Goal: Information Seeking & Learning: Learn about a topic

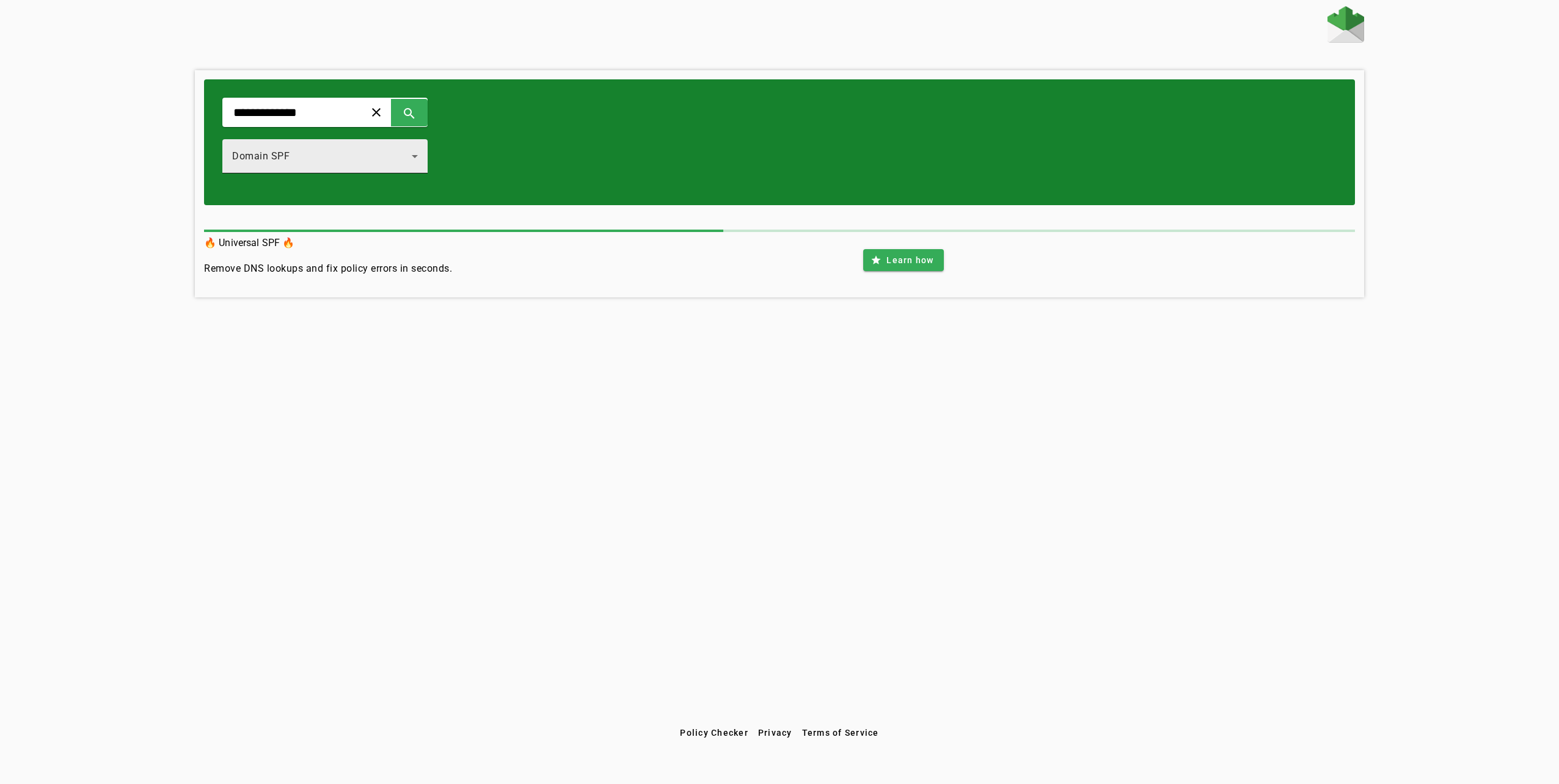
click at [411, 158] on div "Domain SPF" at bounding box center [322, 156] width 180 height 15
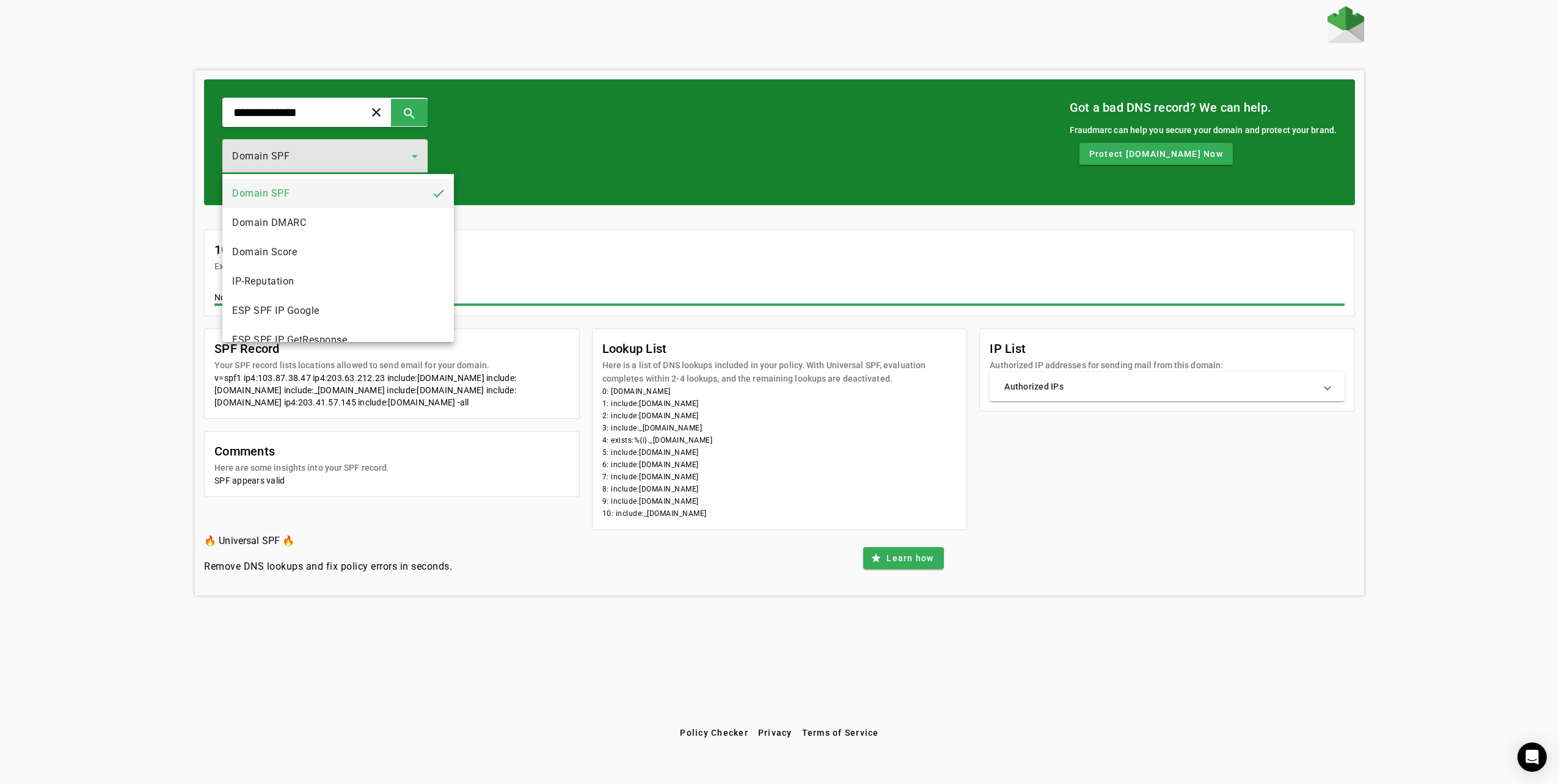
click at [428, 158] on div at bounding box center [779, 392] width 1559 height 784
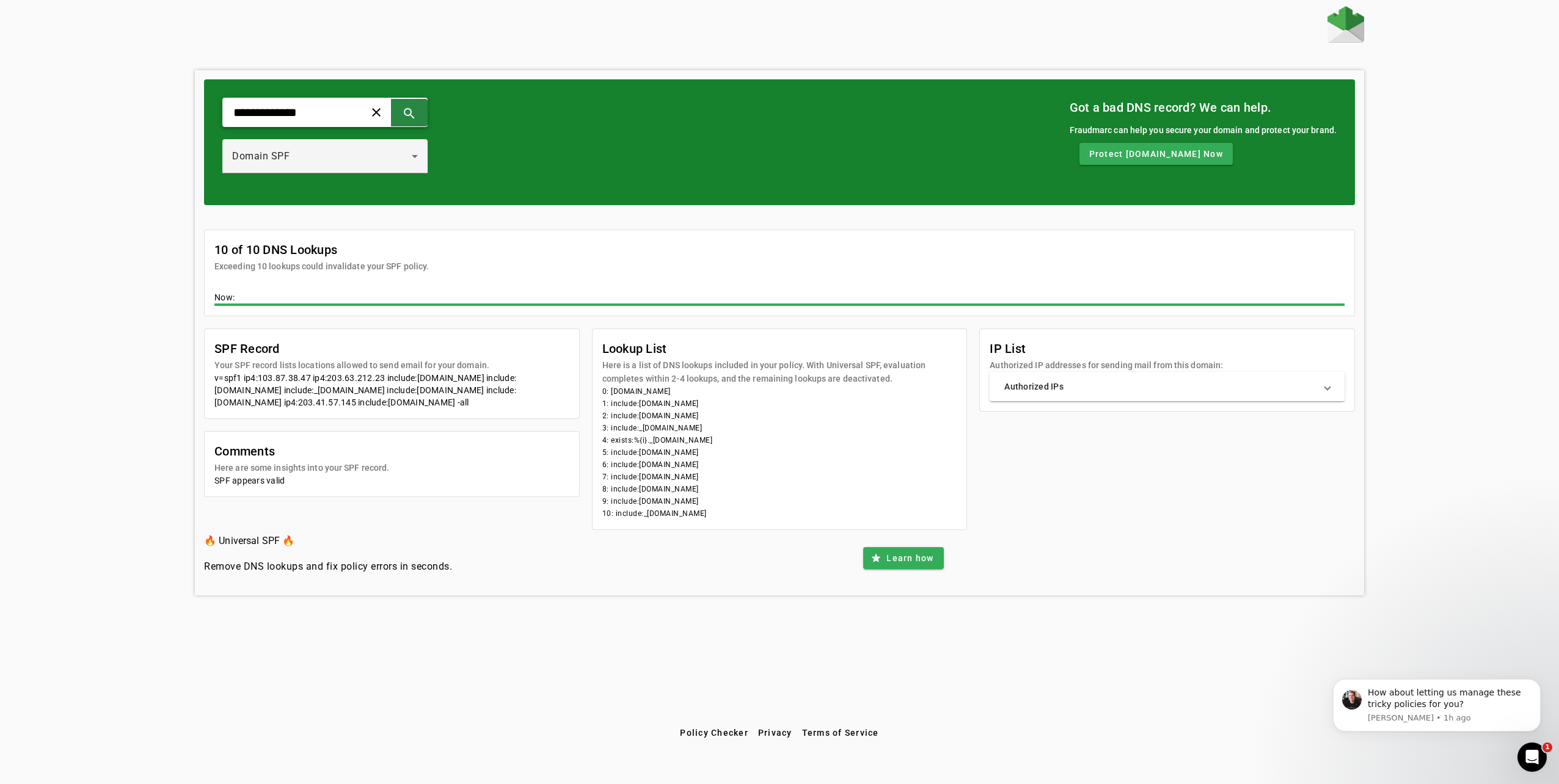
click at [424, 112] on span at bounding box center [409, 112] width 29 height 29
click at [1051, 394] on mat-expansion-panel-header "Authorized IPs" at bounding box center [1167, 387] width 355 height 29
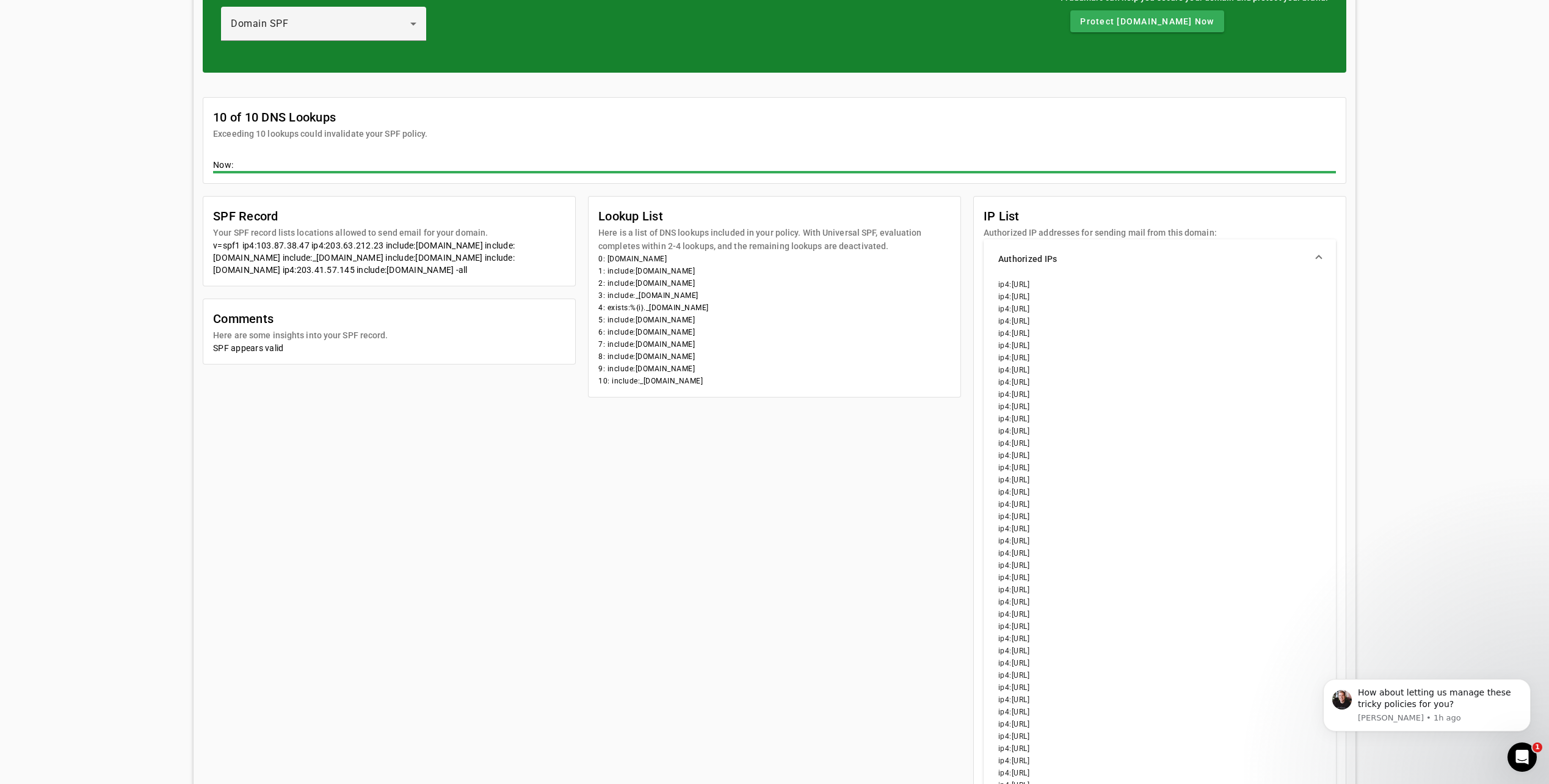
scroll to position [133, 0]
click at [1069, 231] on mat-card-subtitle "Authorized IP addresses for sending mail from this domain:" at bounding box center [1100, 232] width 233 height 14
click at [1061, 246] on mat-expansion-panel-header "Authorized IPs" at bounding box center [1159, 258] width 352 height 39
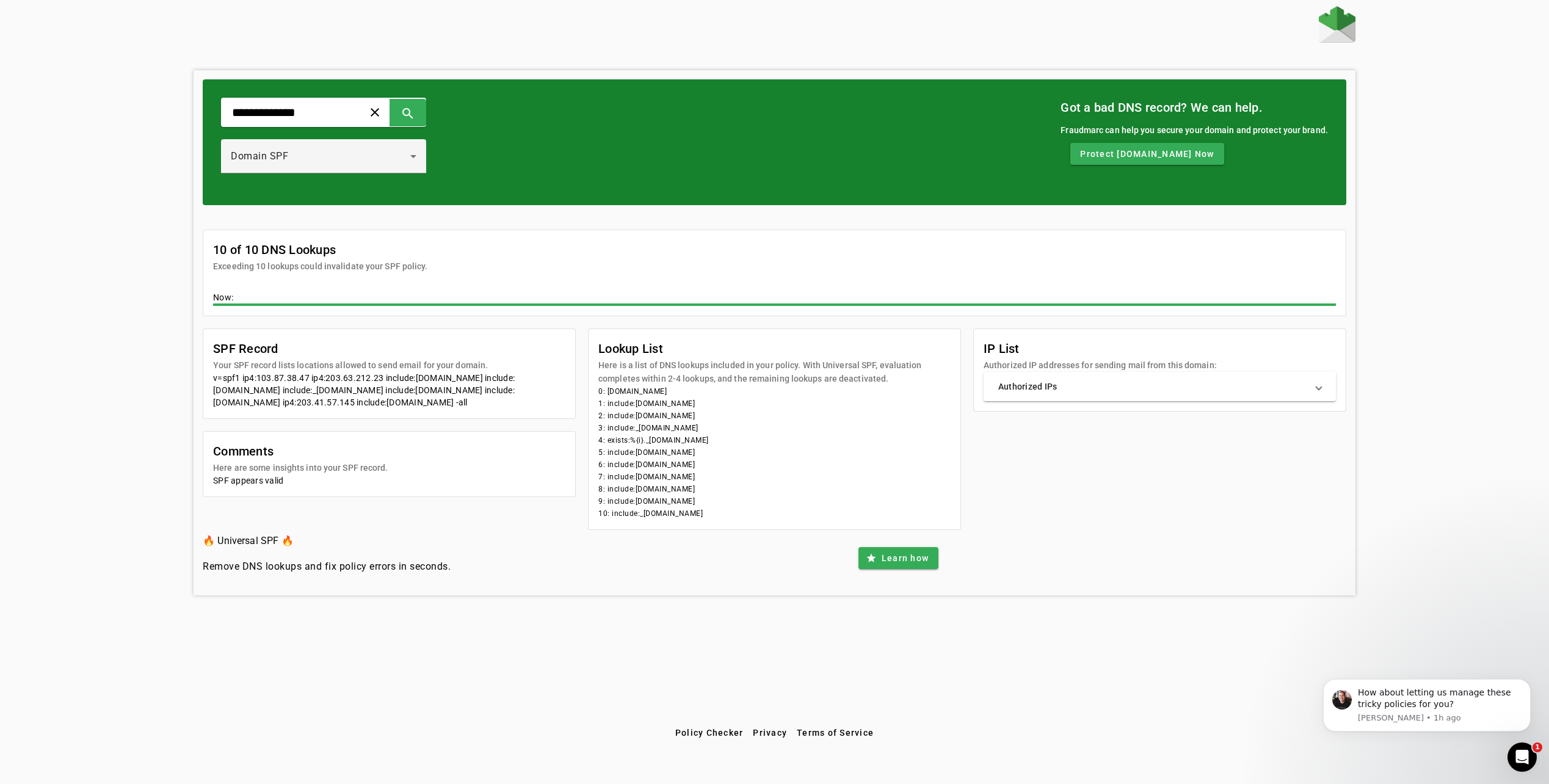
scroll to position [0, 0]
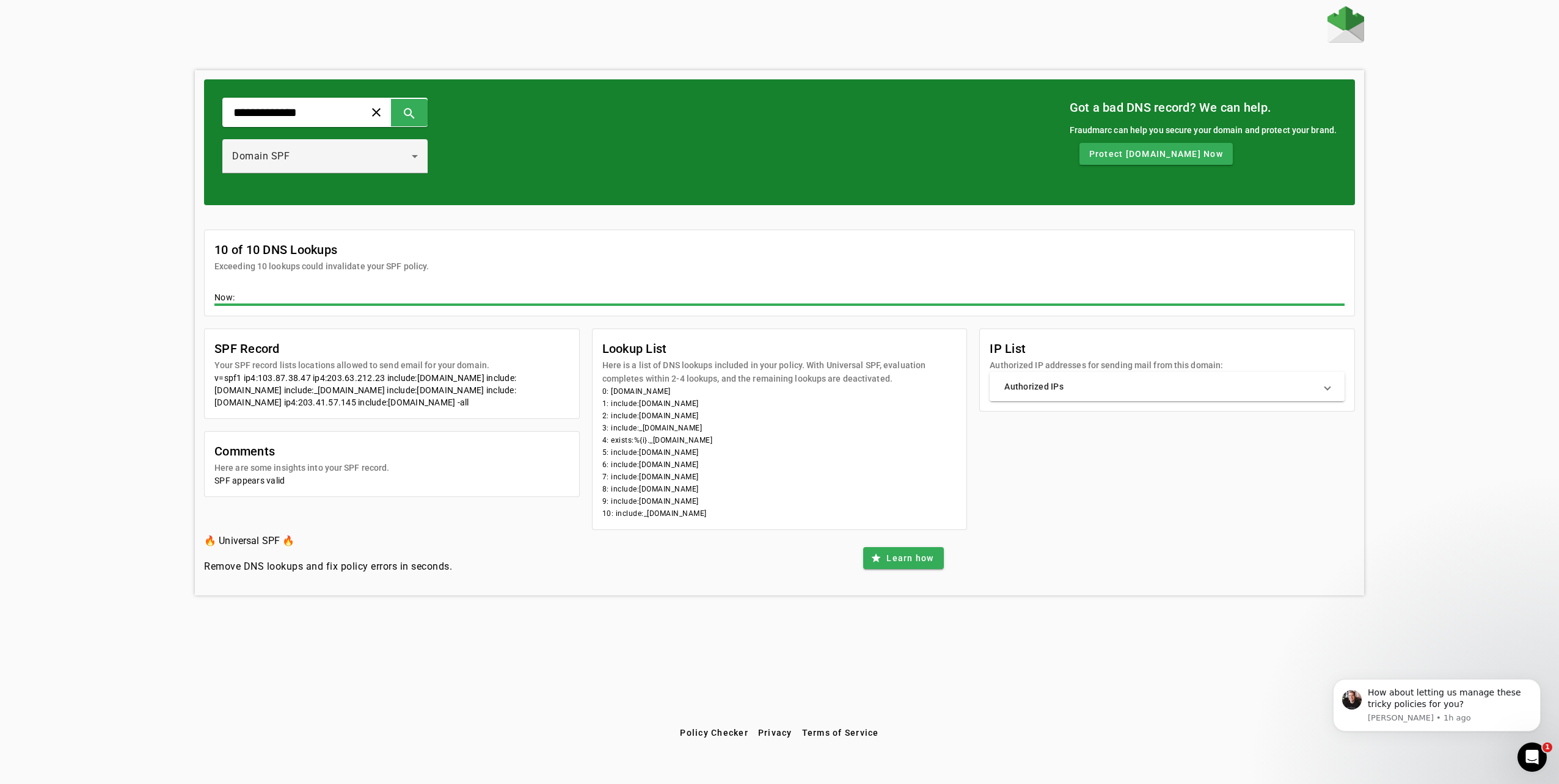
click at [1059, 385] on mat-panel-title "Authorized IPs" at bounding box center [1159, 387] width 311 height 12
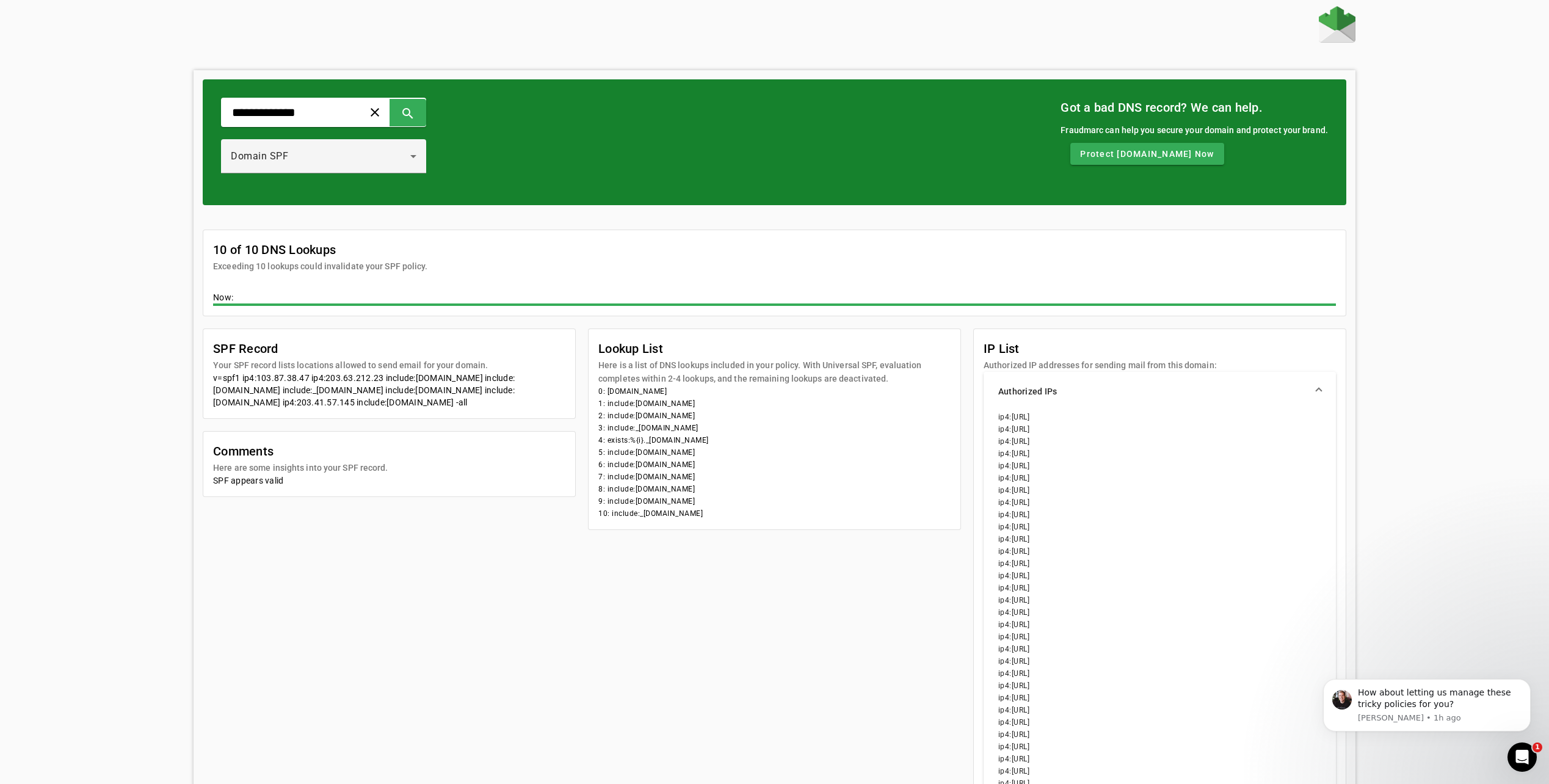
click at [1079, 389] on mat-panel-title "Authorized IPs" at bounding box center [1152, 391] width 308 height 12
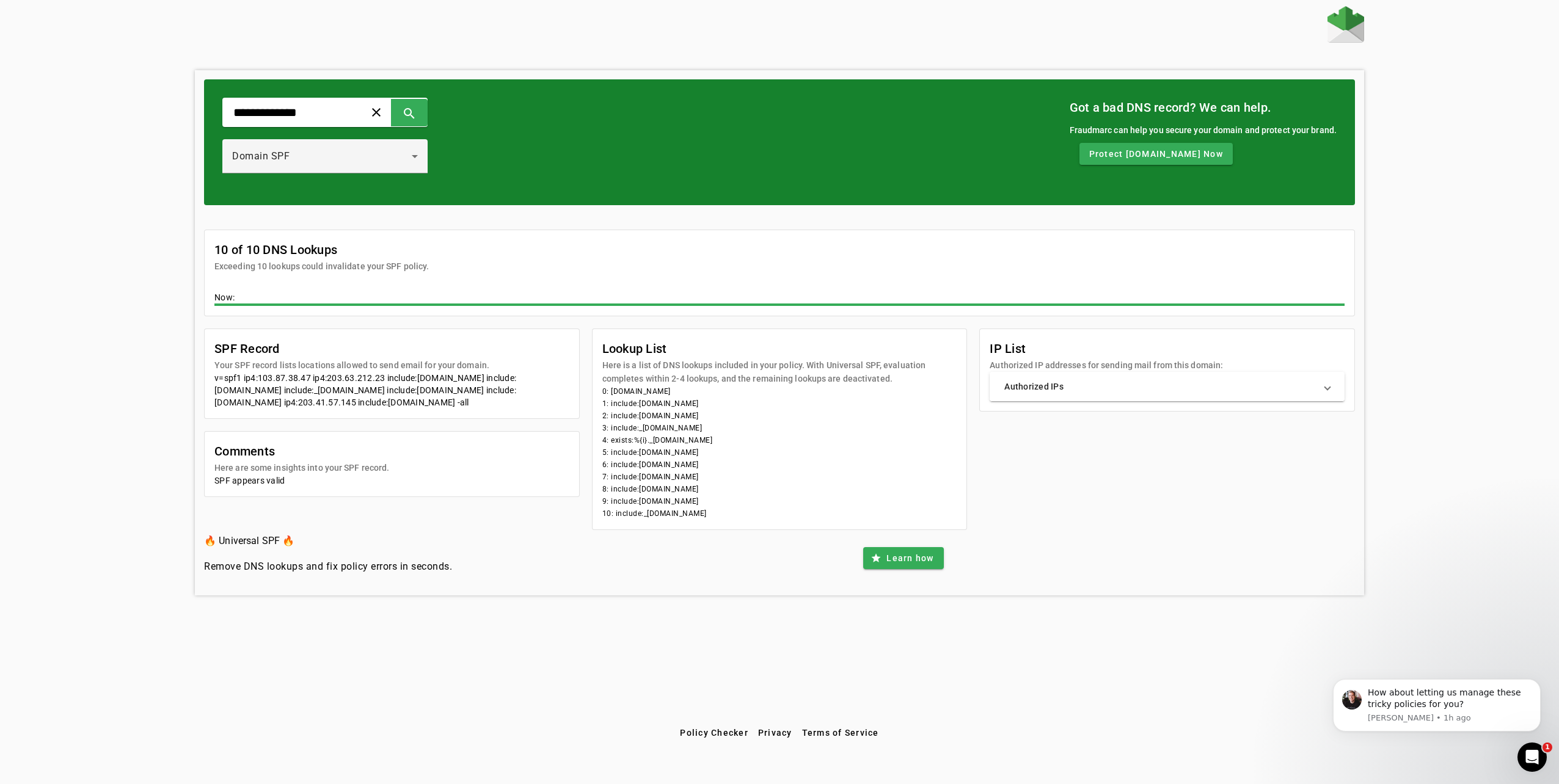
click at [1079, 389] on mat-panel-title "Authorized IPs" at bounding box center [1159, 387] width 311 height 12
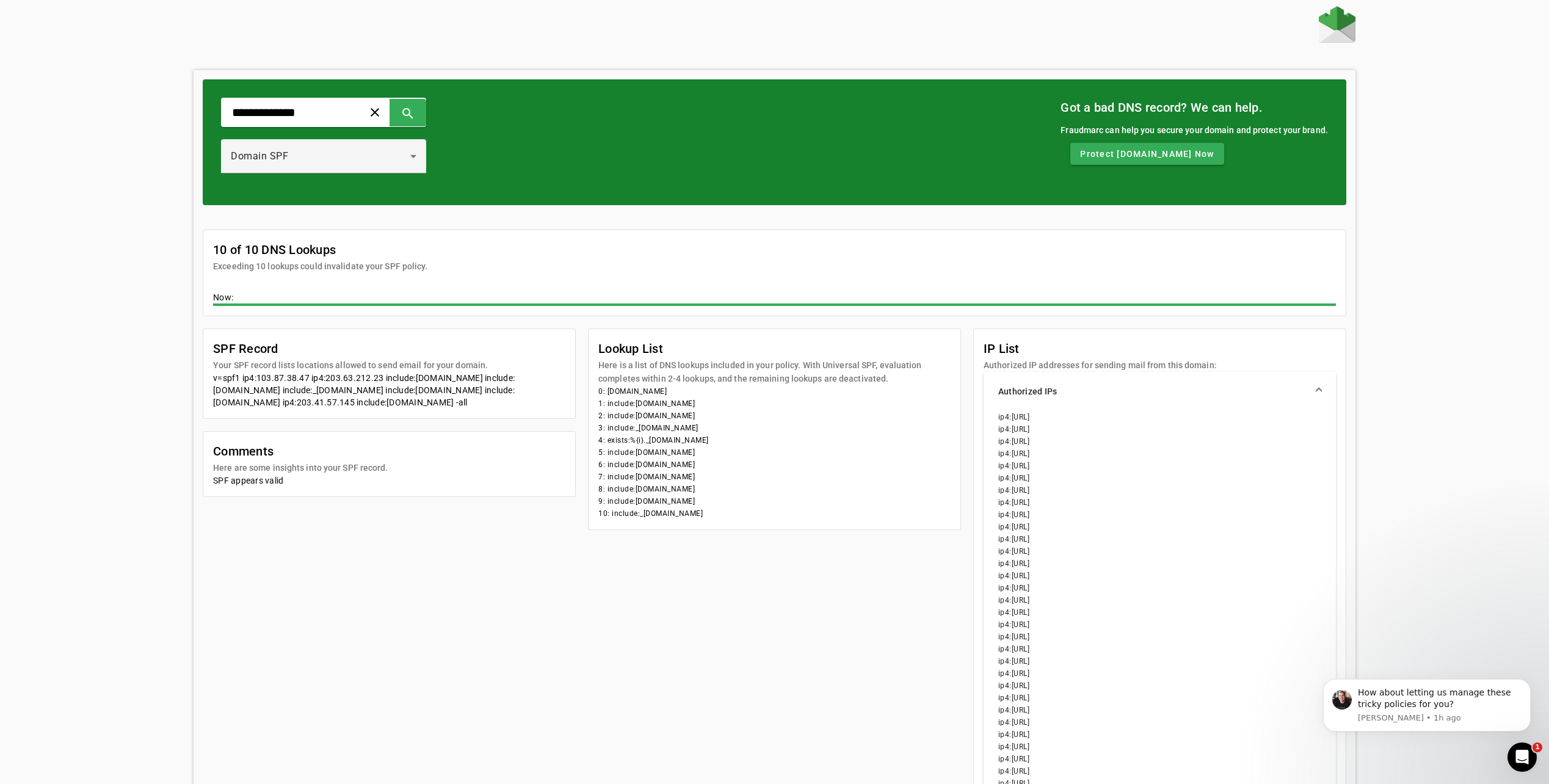
drag, startPoint x: 1014, startPoint y: 442, endPoint x: 1062, endPoint y: 441, distance: 48.0
click at [1062, 441] on li "ip4:[URL]" at bounding box center [1159, 441] width 323 height 12
copy li "[URL]"
click at [1090, 359] on mat-card-subtitle "Authorized IP addresses for sending mail from this domain:" at bounding box center [1100, 365] width 233 height 14
drag, startPoint x: 237, startPoint y: 414, endPoint x: 208, endPoint y: 380, distance: 44.7
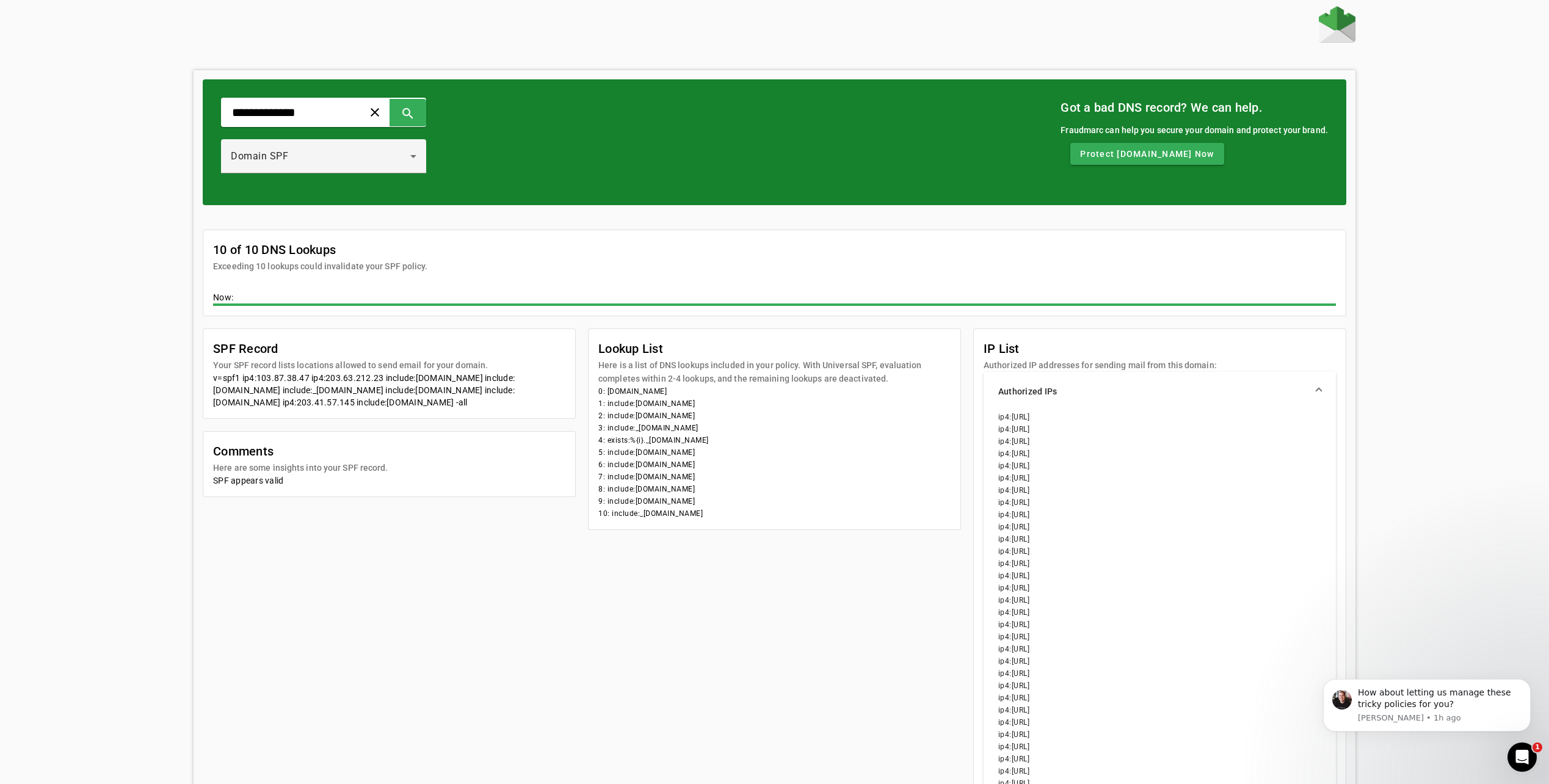
click at [208, 380] on mat-card-content "v=spf1 ip4:103.87.38.47 ip4:203.63.212.23 include:[DOMAIN_NAME] include:[DOMAIN…" at bounding box center [389, 395] width 372 height 46
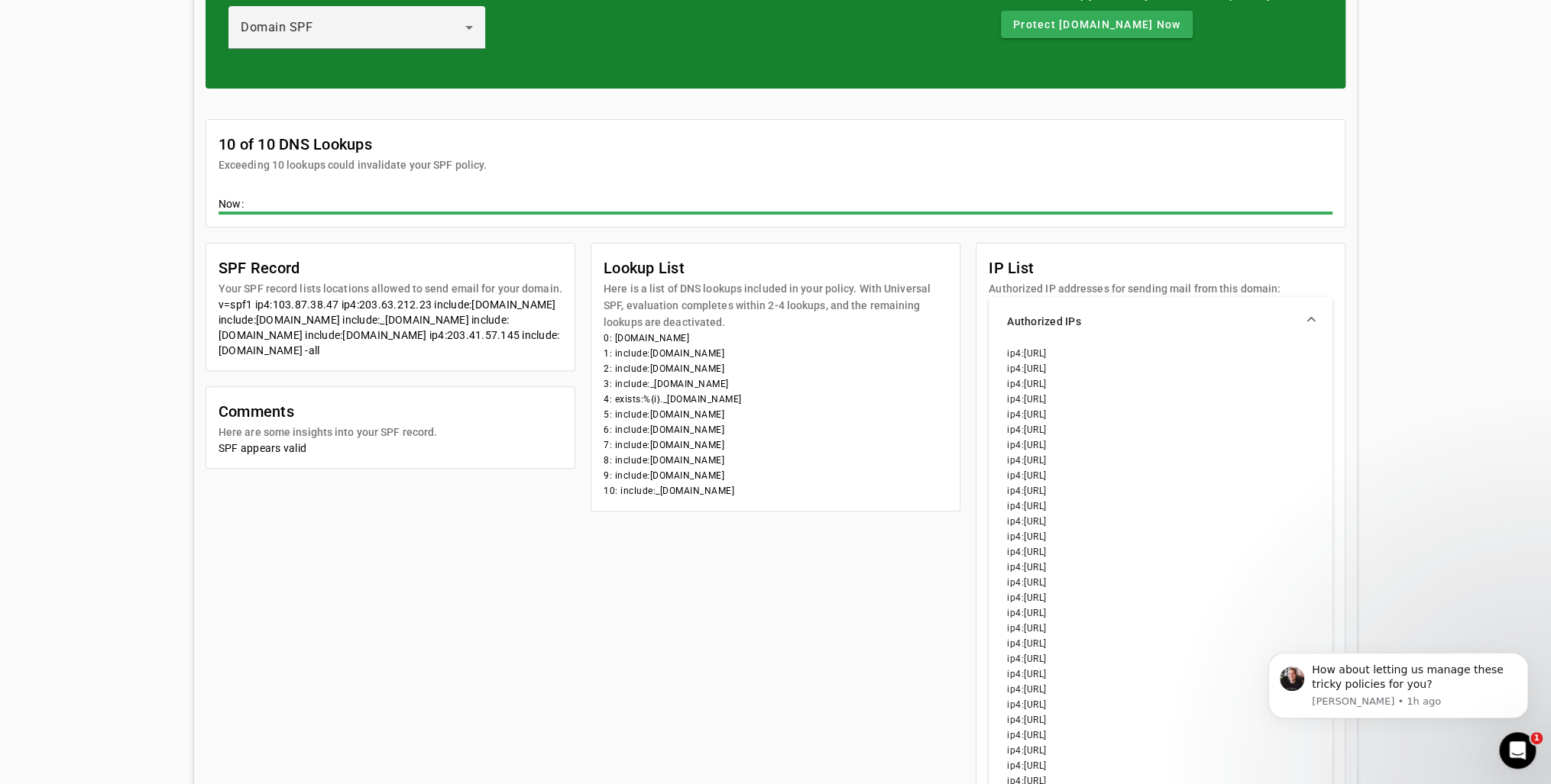
scroll to position [168, 0]
click at [310, 302] on div "v=spf1 ip4:103.87.38.47 ip4:203.63.212.23 include:[DOMAIN_NAME] include:[DOMAIN…" at bounding box center [391, 328] width 344 height 61
click at [301, 302] on div "v=spf1 ip4:103.87.38.47 ip4:203.63.212.23 include:[DOMAIN_NAME] include:[DOMAIN…" at bounding box center [391, 328] width 344 height 61
drag, startPoint x: 215, startPoint y: 320, endPoint x: 460, endPoint y: 361, distance: 248.4
click at [460, 358] on div "v=spf1 ip4:103.87.38.47 ip4:203.63.212.23 include:[DOMAIN_NAME] include:[DOMAIN…" at bounding box center [391, 328] width 344 height 61
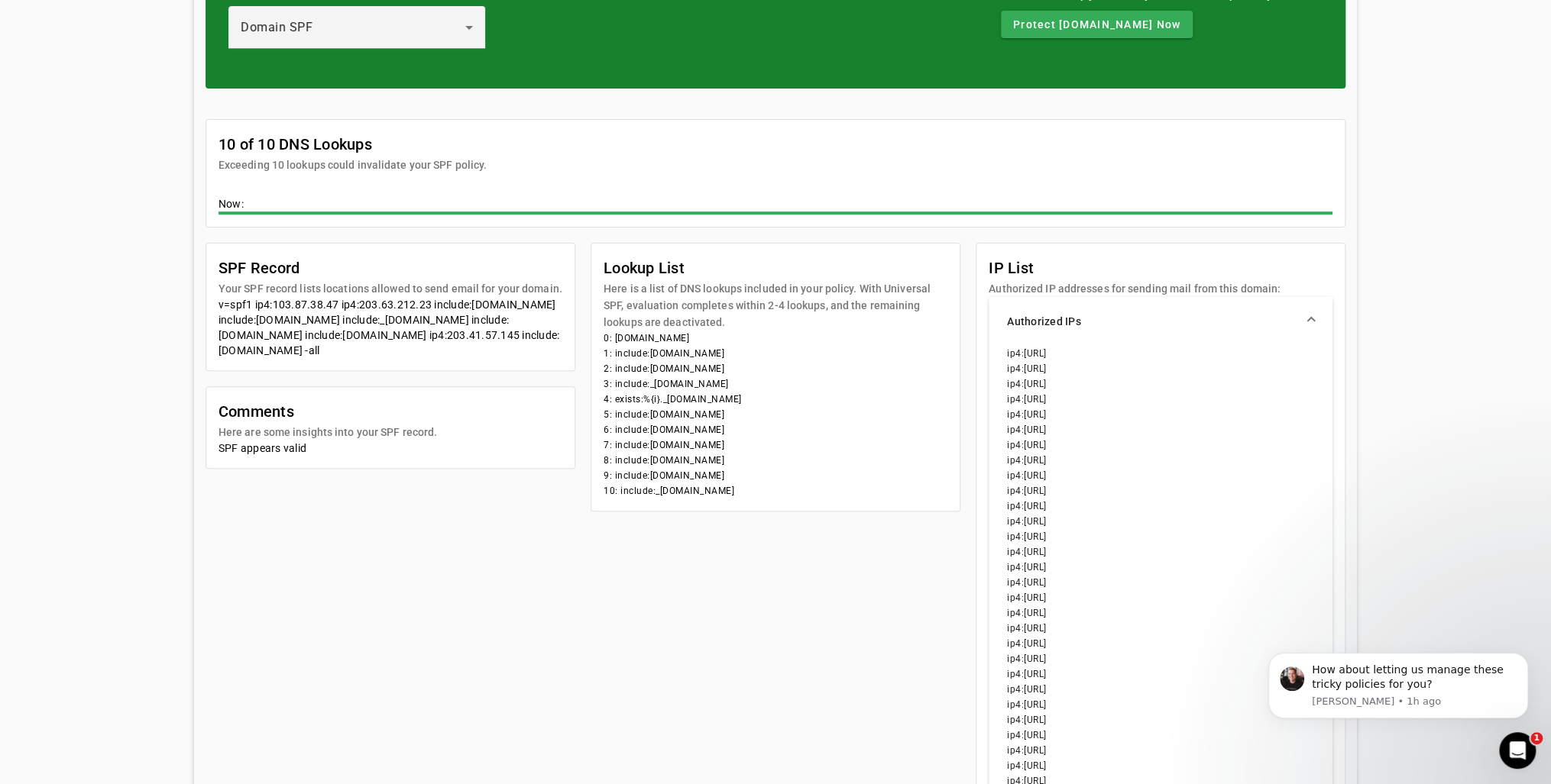
drag, startPoint x: 605, startPoint y: 337, endPoint x: 749, endPoint y: 492, distance: 211.6
click at [749, 492] on mat-card-content "0: [DOMAIN_NAME] 1: include:[DOMAIN_NAME] 2: include:[DOMAIN_NAME] 3: include:_…" at bounding box center [776, 421] width 369 height 180
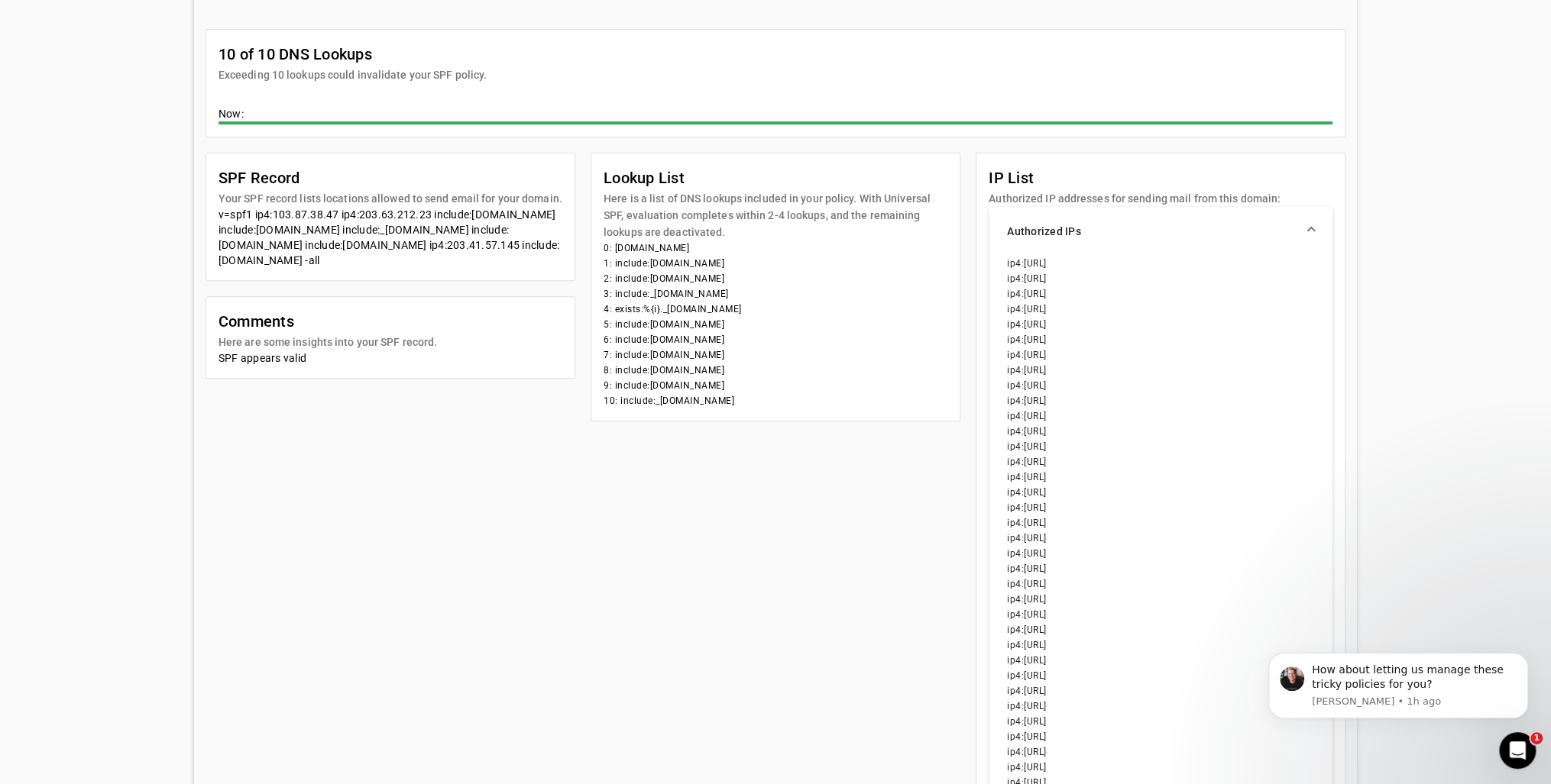
scroll to position [261, 0]
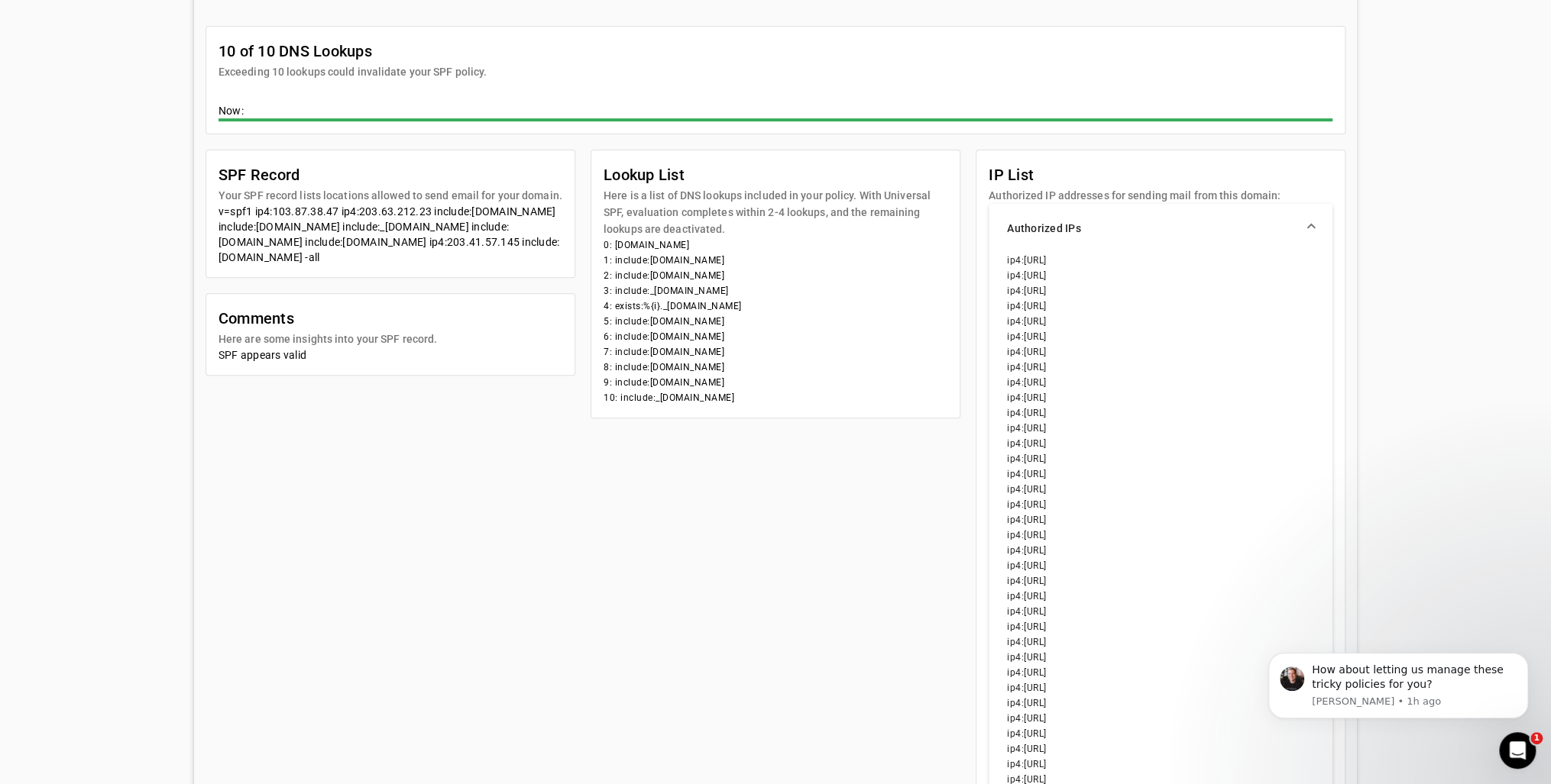
drag, startPoint x: 1009, startPoint y: 290, endPoint x: 1086, endPoint y: 292, distance: 77.0
click at [1086, 292] on li "ip4:[URL]" at bounding box center [1160, 291] width 307 height 15
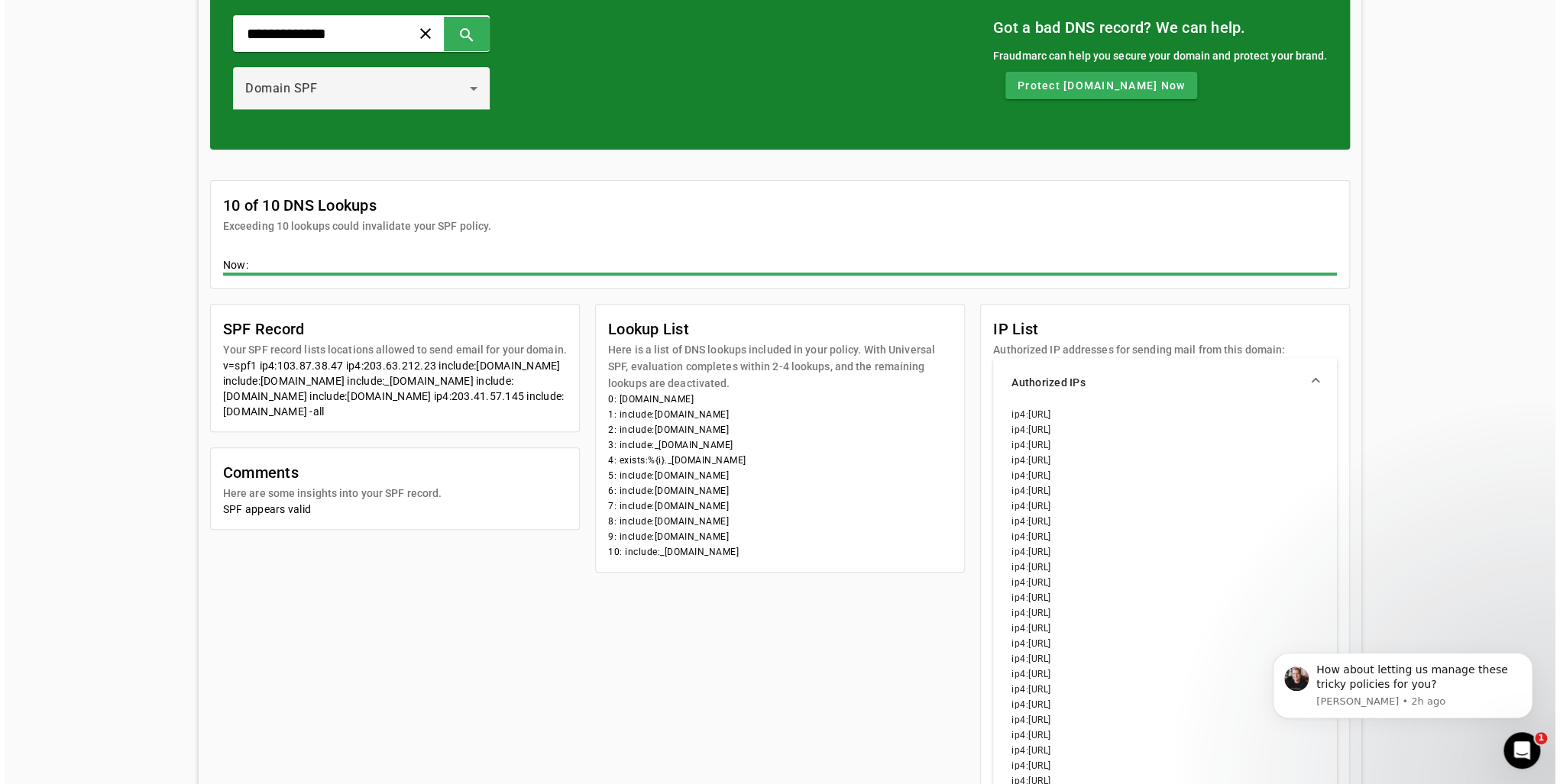
scroll to position [0, 0]
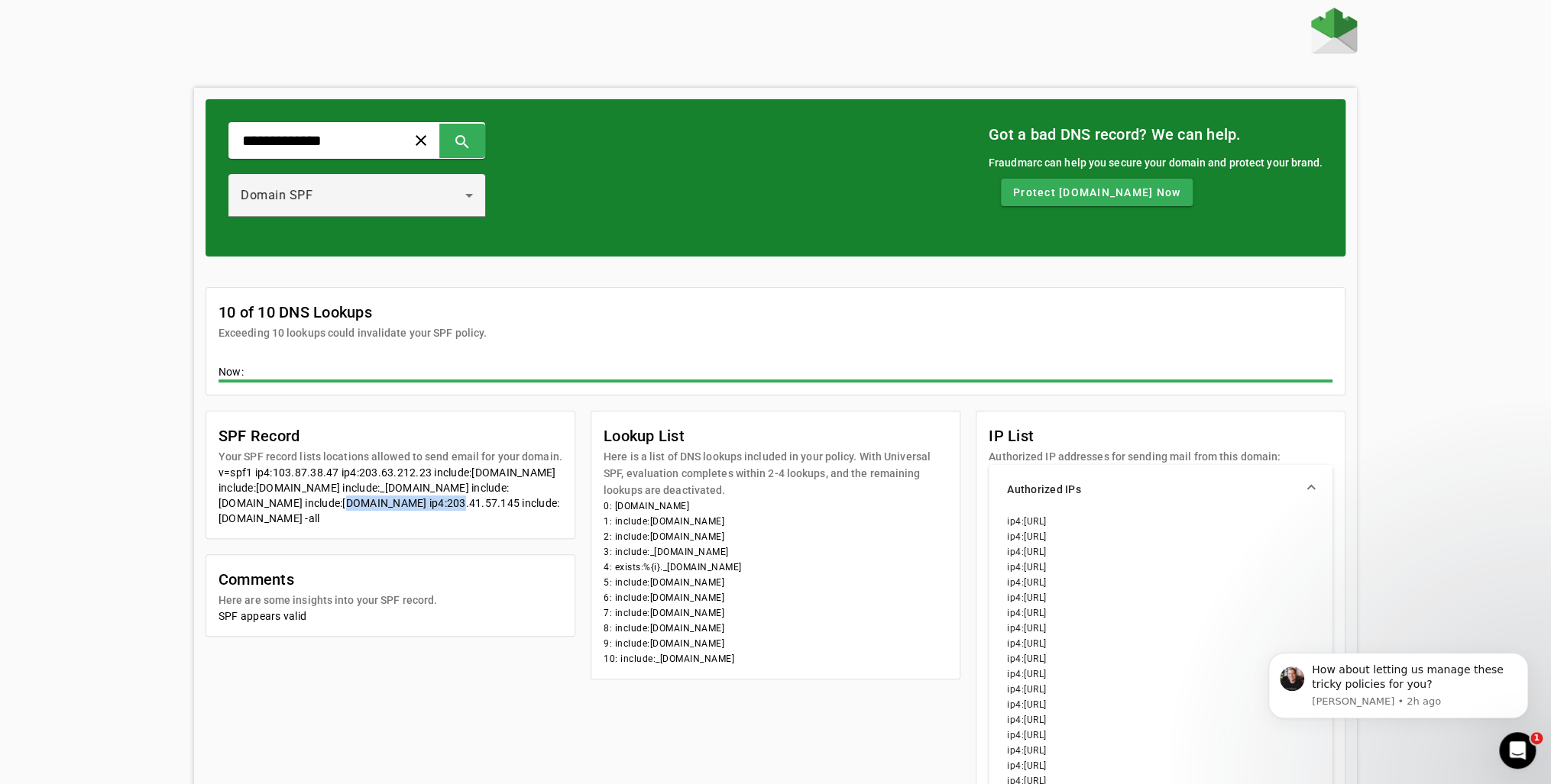
drag, startPoint x: 214, startPoint y: 518, endPoint x: 313, endPoint y: 513, distance: 99.1
click at [313, 513] on div "v=spf1 ip4:103.87.38.47 ip4:203.63.212.23 include:[DOMAIN_NAME] include:[DOMAIN…" at bounding box center [391, 496] width 344 height 61
drag, startPoint x: 617, startPoint y: 581, endPoint x: 713, endPoint y: 593, distance: 96.7
click at [713, 593] on mat-card-content "0: [DOMAIN_NAME] 1: include:[DOMAIN_NAME] 2: include:[DOMAIN_NAME] 3: include:_…" at bounding box center [776, 589] width 369 height 180
drag, startPoint x: 713, startPoint y: 593, endPoint x: 715, endPoint y: 602, distance: 9.2
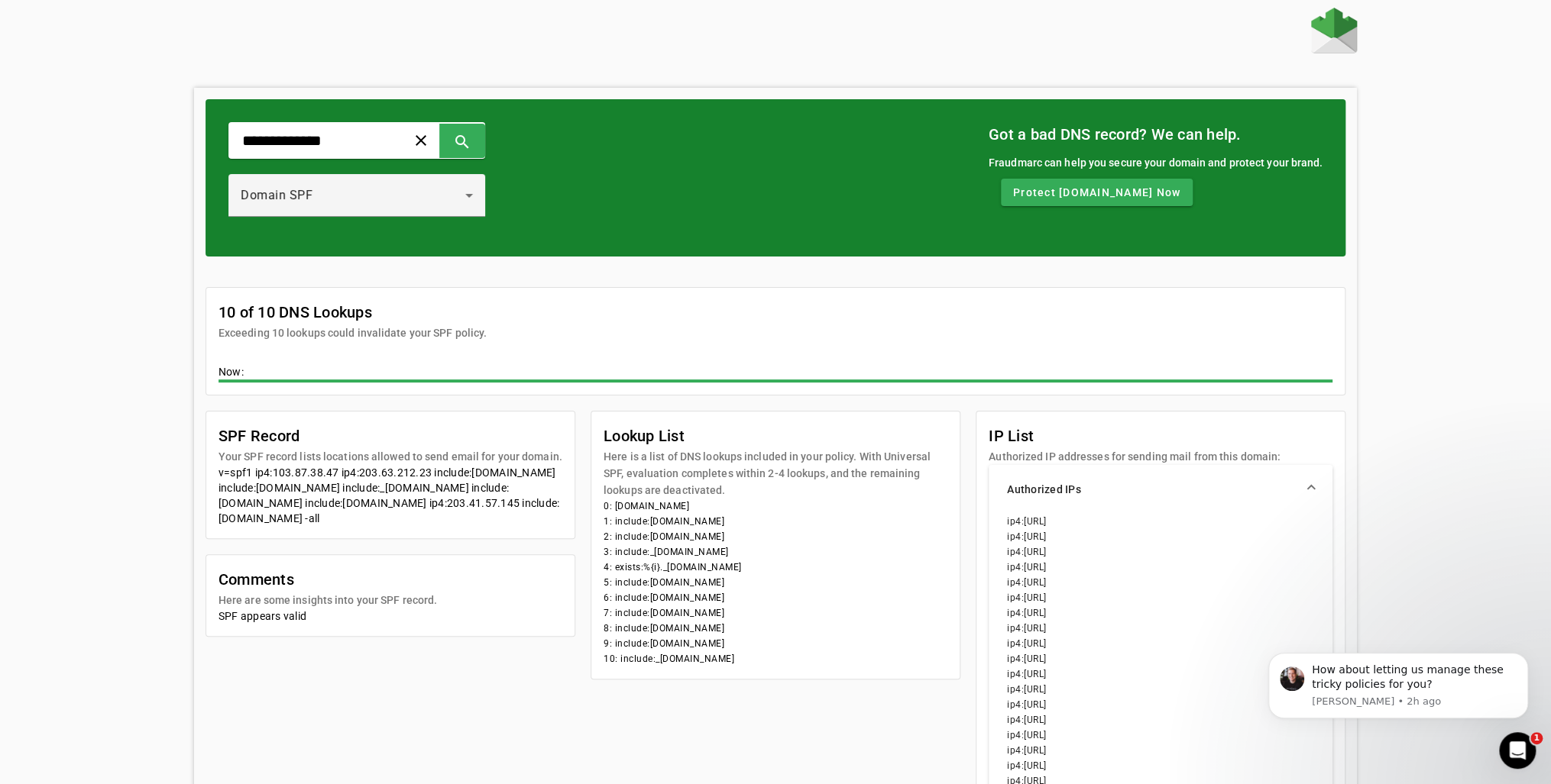
click at [715, 602] on li "6: include:[DOMAIN_NAME]" at bounding box center [776, 598] width 344 height 15
drag, startPoint x: 717, startPoint y: 599, endPoint x: 602, endPoint y: 585, distance: 115.8
click at [602, 585] on mat-card-content "0: [DOMAIN_NAME] 1: include:[DOMAIN_NAME] 2: include:[DOMAIN_NAME] 3: include:_…" at bounding box center [776, 589] width 369 height 180
click at [242, 142] on input "**********" at bounding box center [311, 140] width 141 height 18
type input "**********"
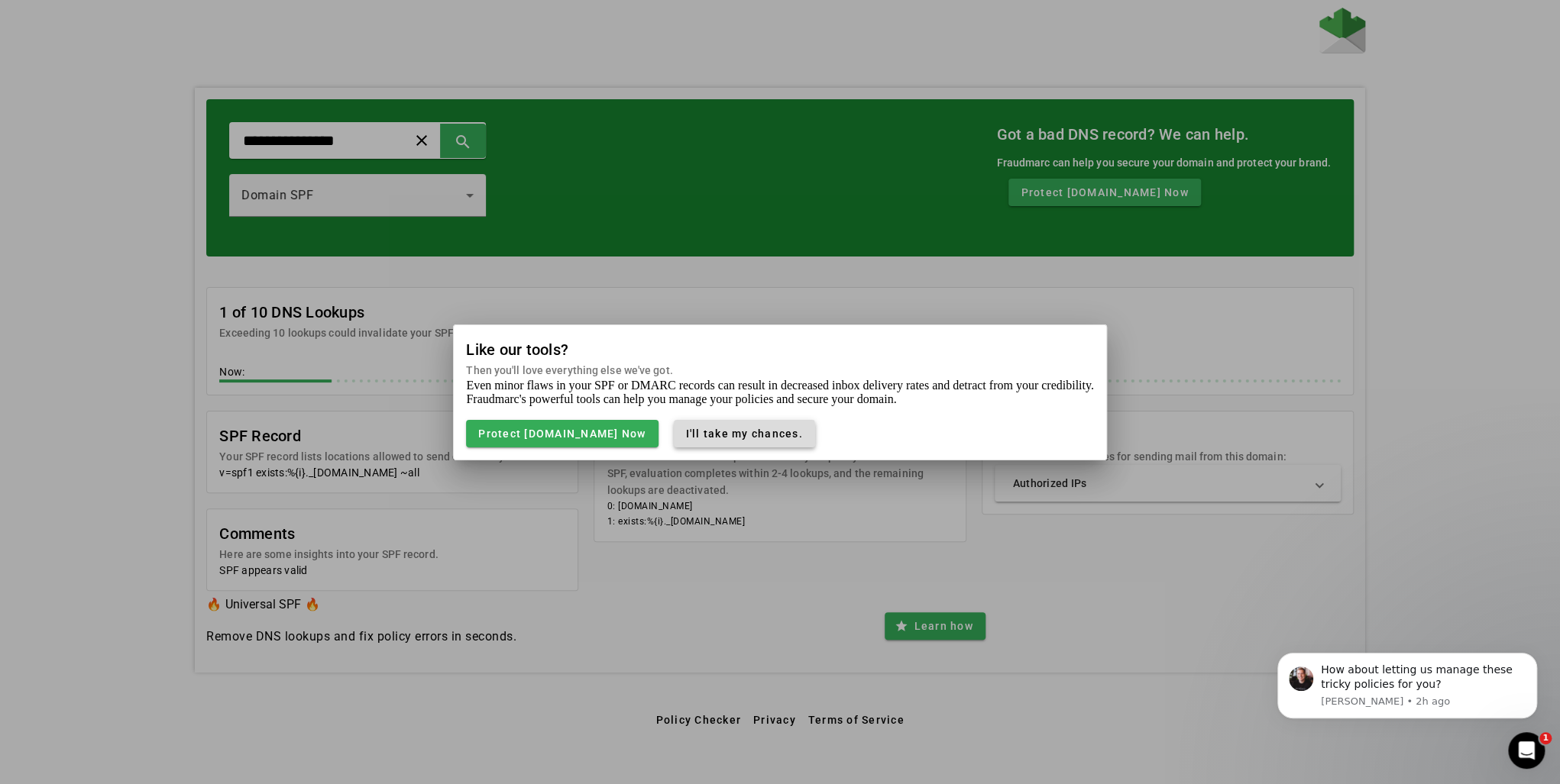
click at [729, 436] on span "I'll take my chances." at bounding box center [745, 434] width 117 height 12
